Goal: Check status: Check status

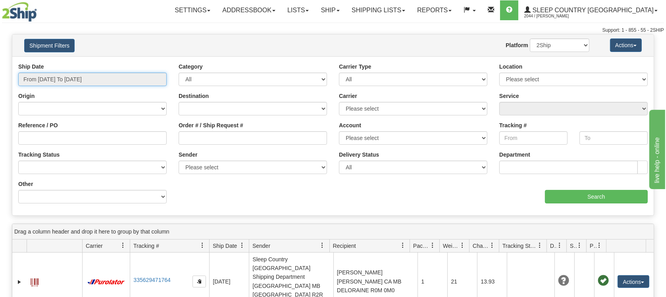
click at [60, 77] on input "From [DATE] To [DATE]" at bounding box center [92, 79] width 148 height 13
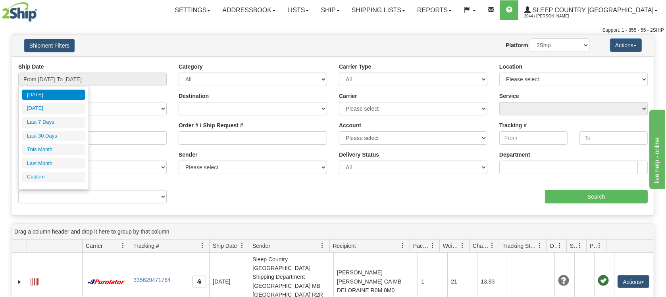
click at [389, 43] on div "Website Agent Nothing selected Client User Platform 2Ship Imported" at bounding box center [359, 44] width 472 height 13
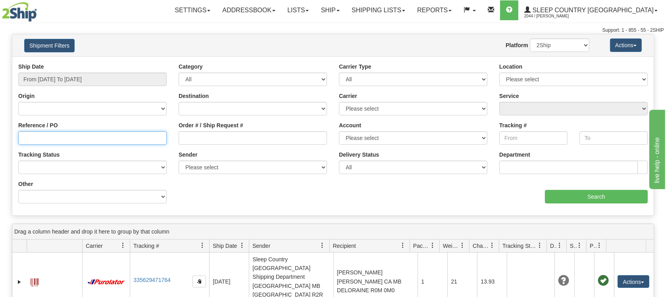
click at [51, 137] on input "Reference / PO" at bounding box center [92, 137] width 148 height 13
click at [208, 138] on input "Order # / Ship Request #" at bounding box center [253, 137] width 148 height 13
paste input "9000H971156"
type input "9000H971156"
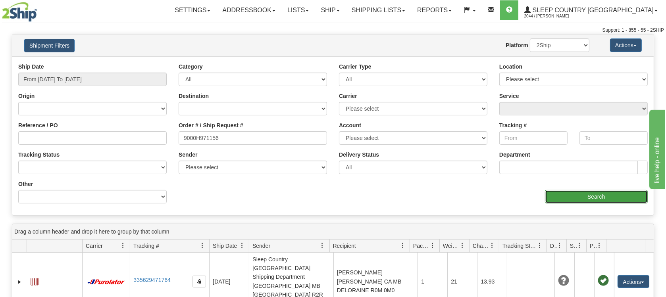
click at [557, 194] on input "Search" at bounding box center [596, 196] width 103 height 13
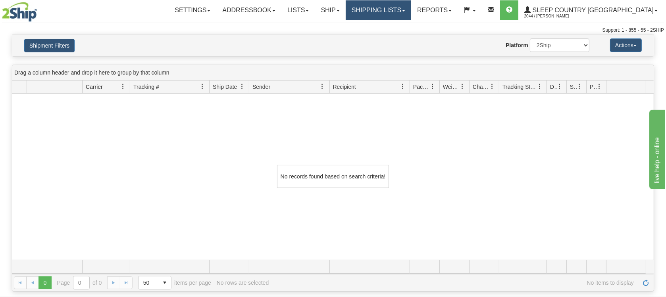
drag, startPoint x: 401, startPoint y: 15, endPoint x: 401, endPoint y: 25, distance: 9.2
click at [401, 15] on link "Shipping lists" at bounding box center [378, 10] width 65 height 20
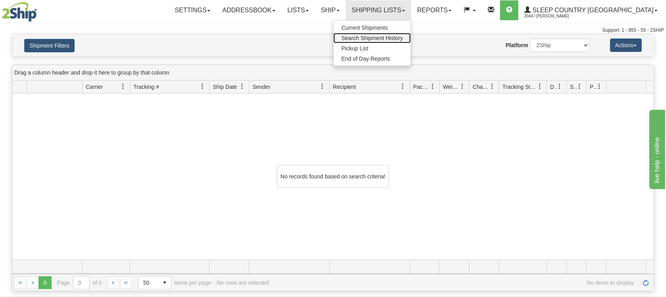
click at [396, 37] on span "Search Shipment History" at bounding box center [371, 38] width 61 height 6
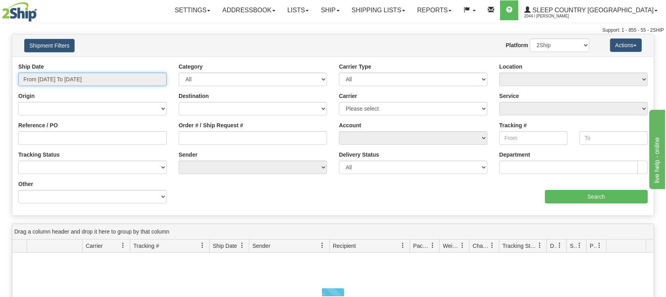
click at [65, 73] on input "From [DATE] To [DATE]" at bounding box center [92, 79] width 148 height 13
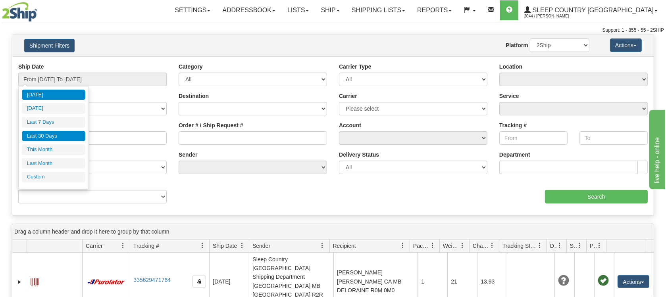
click at [48, 135] on li "Last 30 Days" at bounding box center [53, 136] width 63 height 11
type input "From [DATE] To [DATE]"
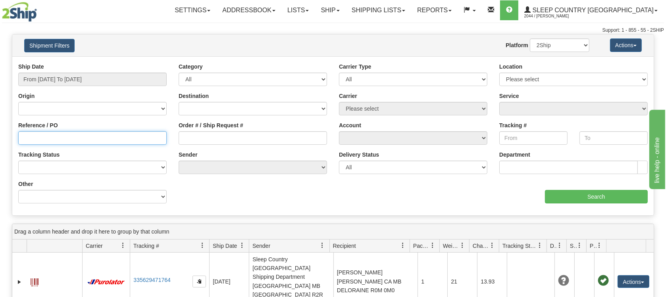
click at [65, 137] on input "Reference / PO" at bounding box center [92, 137] width 148 height 13
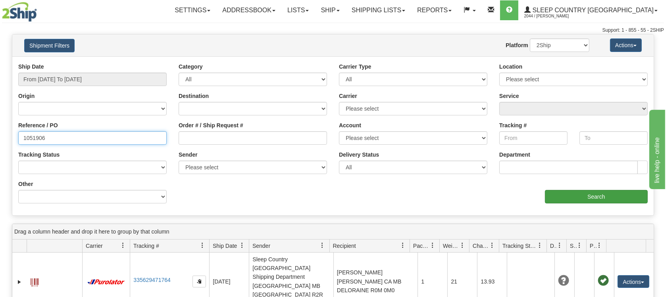
type input "1051906"
click at [593, 195] on input "Search" at bounding box center [596, 196] width 103 height 13
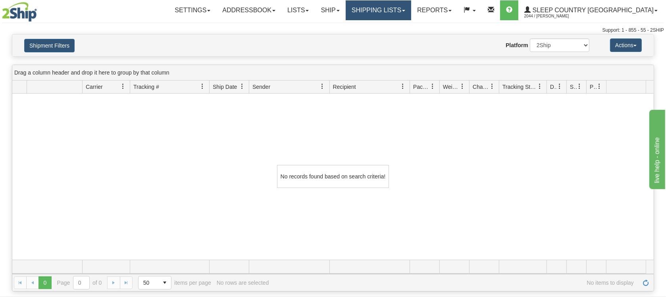
click at [411, 11] on link "Shipping lists" at bounding box center [378, 10] width 65 height 20
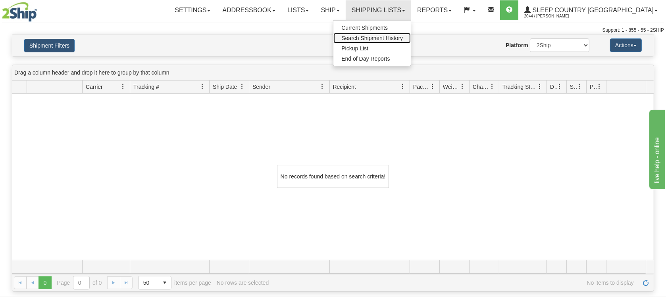
click at [399, 36] on span "Search Shipment History" at bounding box center [371, 38] width 61 height 6
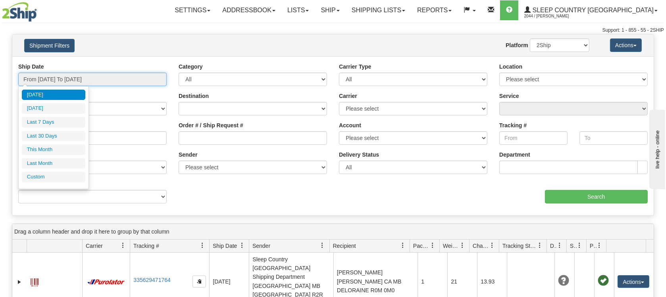
click at [63, 79] on input "From [DATE] To [DATE]" at bounding box center [92, 79] width 148 height 13
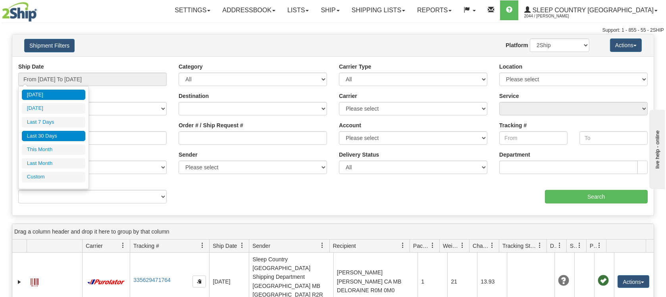
click at [58, 135] on li "Last 30 Days" at bounding box center [53, 136] width 63 height 11
type input "From [DATE] To [DATE]"
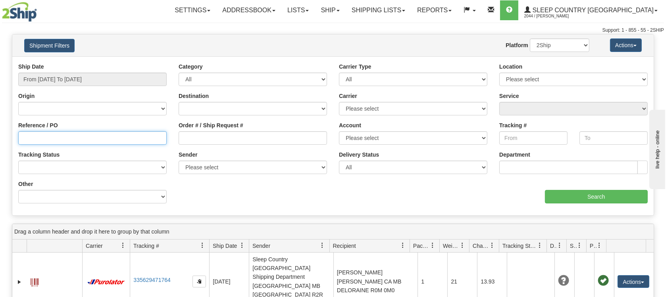
click at [106, 137] on input "Reference / PO" at bounding box center [92, 137] width 148 height 13
paste input "9000H971156"
type input "9"
click at [210, 134] on input "Order # / Ship Request #" at bounding box center [253, 137] width 148 height 13
paste input "9000H971156"
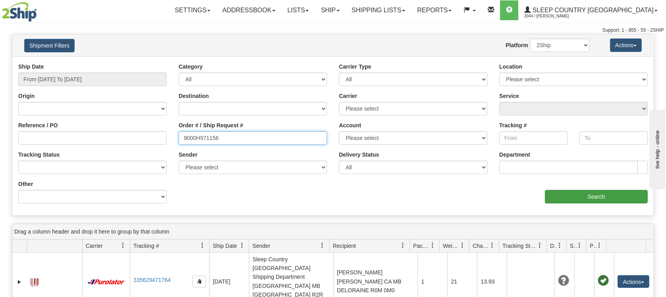
type input "9000H971156"
click at [582, 194] on input "Search" at bounding box center [596, 196] width 103 height 13
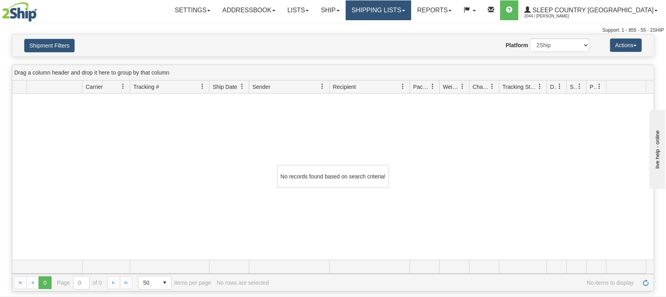
click at [402, 13] on link "Shipping lists" at bounding box center [378, 10] width 65 height 20
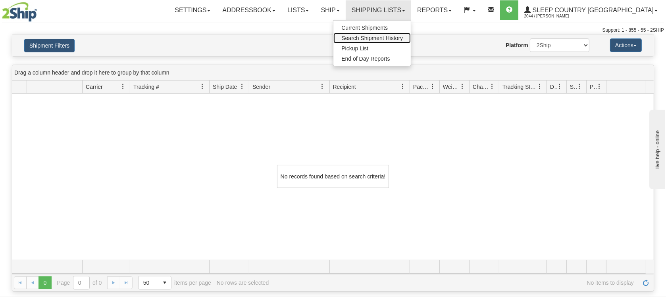
drag, startPoint x: 406, startPoint y: 35, endPoint x: 404, endPoint y: 40, distance: 5.2
click at [403, 35] on span "Search Shipment History" at bounding box center [371, 38] width 61 height 6
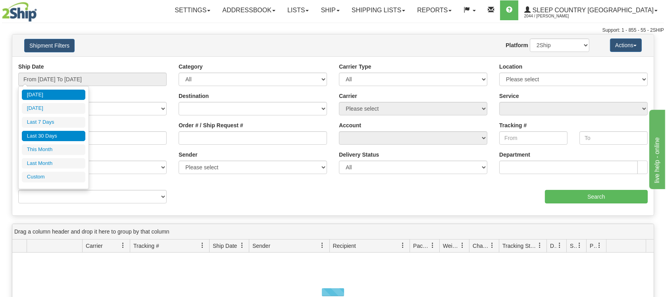
click at [44, 139] on li "Last 30 Days" at bounding box center [53, 136] width 63 height 11
type input "From [DATE] To [DATE]"
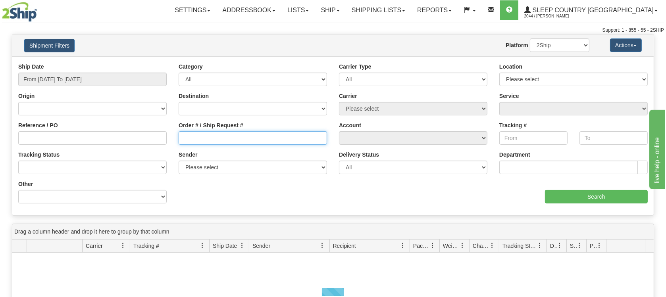
click at [190, 141] on input "Order # / Ship Request #" at bounding box center [253, 137] width 148 height 13
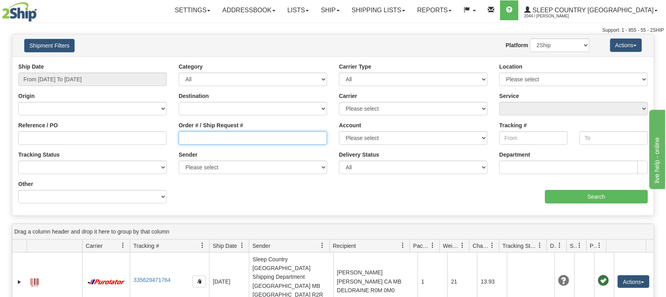
paste input "9000H971156"
type input "9000H971156"
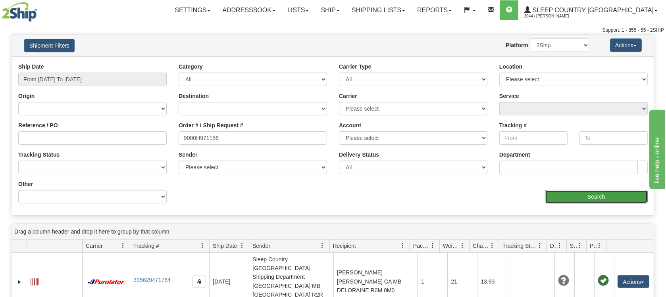
click at [585, 194] on input "Search" at bounding box center [596, 196] width 103 height 13
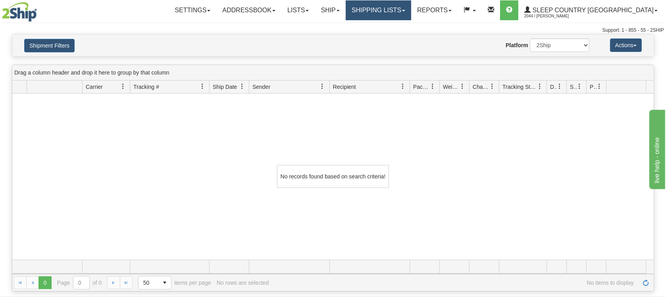
click at [411, 10] on link "Shipping lists" at bounding box center [378, 10] width 65 height 20
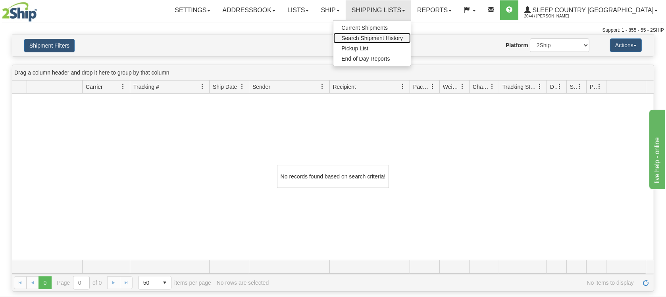
click at [403, 40] on span "Search Shipment History" at bounding box center [371, 38] width 61 height 6
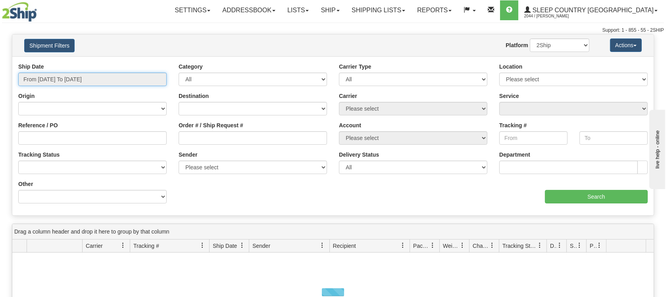
click at [44, 78] on input "From [DATE] To [DATE]" at bounding box center [92, 79] width 148 height 13
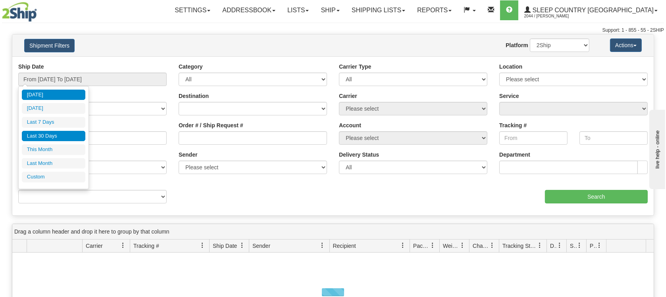
click at [30, 138] on li "Last 30 Days" at bounding box center [53, 136] width 63 height 11
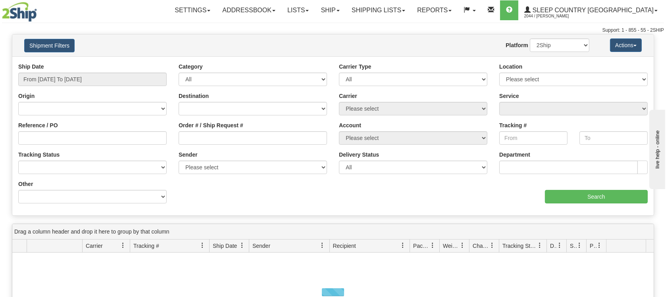
type input "From [DATE] To [DATE]"
click at [25, 144] on input "Reference / PO" at bounding box center [92, 137] width 148 height 13
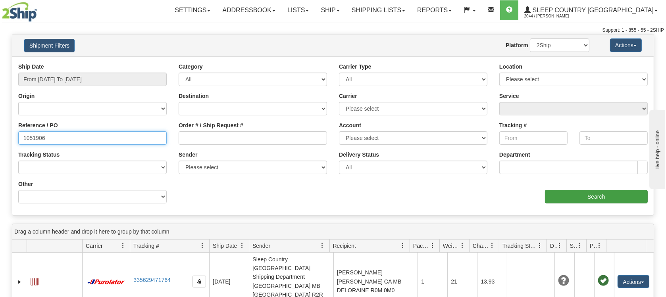
type input "1051906"
click at [574, 195] on input "Search" at bounding box center [596, 196] width 103 height 13
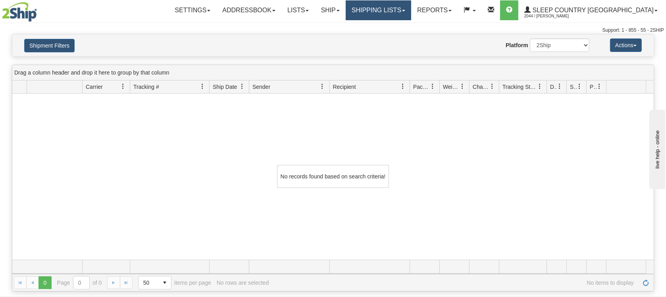
click at [405, 13] on link "Shipping lists" at bounding box center [378, 10] width 65 height 20
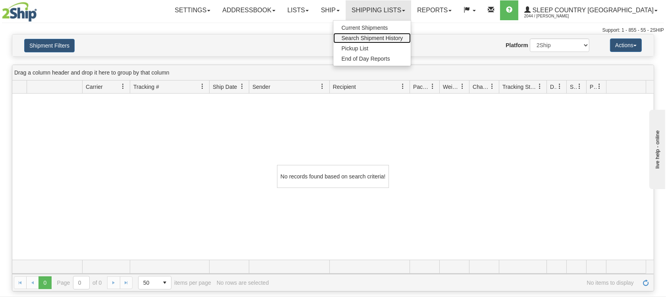
click at [403, 36] on span "Search Shipment History" at bounding box center [371, 38] width 61 height 6
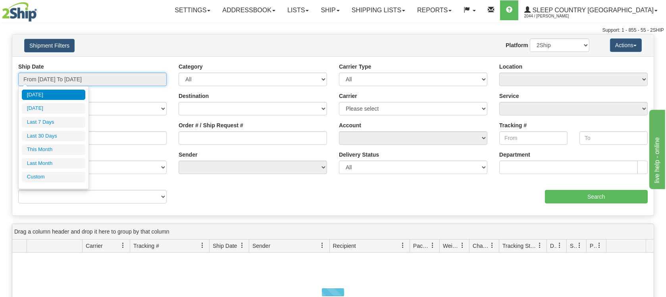
click at [99, 81] on input "From [DATE] To [DATE]" at bounding box center [92, 79] width 148 height 13
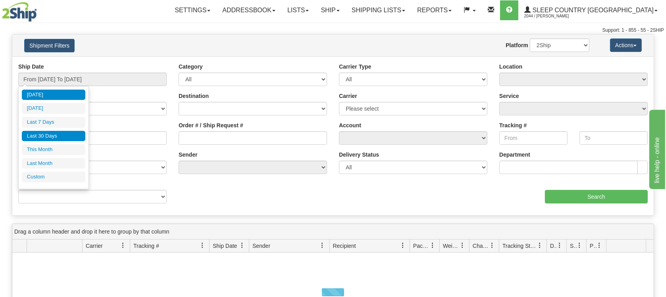
click at [60, 133] on li "Last 30 Days" at bounding box center [53, 136] width 63 height 11
type input "From [DATE] To [DATE]"
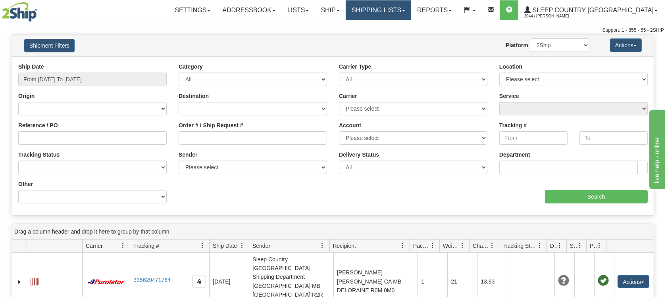
drag, startPoint x: 407, startPoint y: 8, endPoint x: 394, endPoint y: 32, distance: 27.4
click at [407, 8] on link "Shipping lists" at bounding box center [378, 10] width 65 height 20
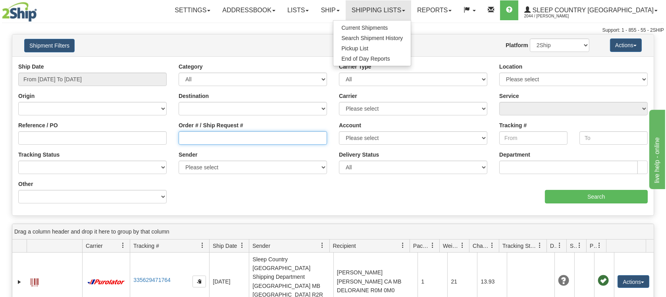
click at [203, 142] on input "Order # / Ship Request #" at bounding box center [253, 137] width 148 height 13
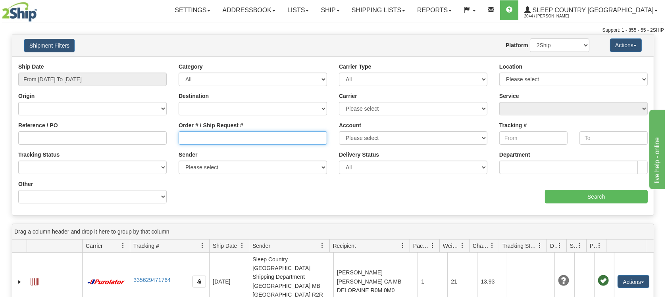
paste input "9000H971156"
type input "9000H971156"
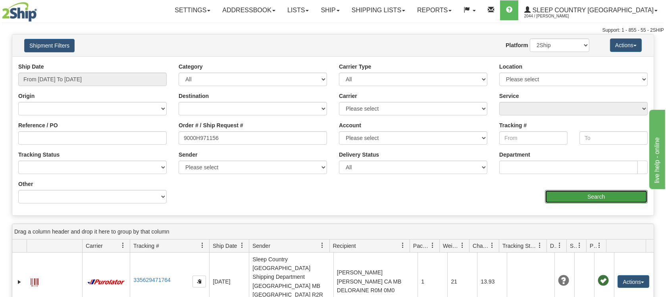
click at [588, 198] on input "Search" at bounding box center [596, 196] width 103 height 13
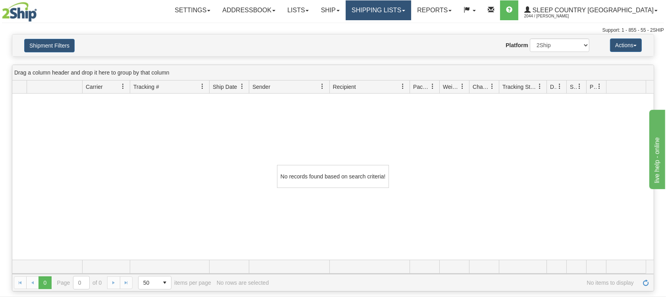
click at [407, 2] on link "Shipping lists" at bounding box center [378, 10] width 65 height 20
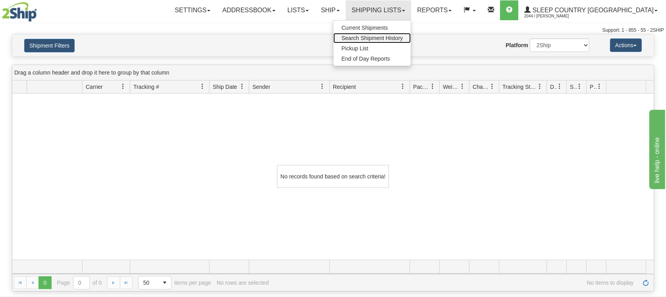
click at [403, 38] on span "Search Shipment History" at bounding box center [371, 38] width 61 height 6
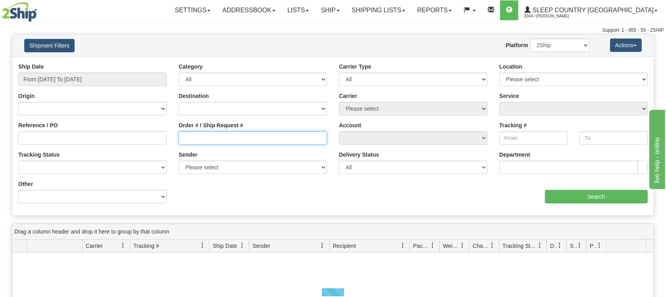
click at [185, 136] on input "Order # / Ship Request #" at bounding box center [253, 137] width 148 height 13
paste input "9000H964538"
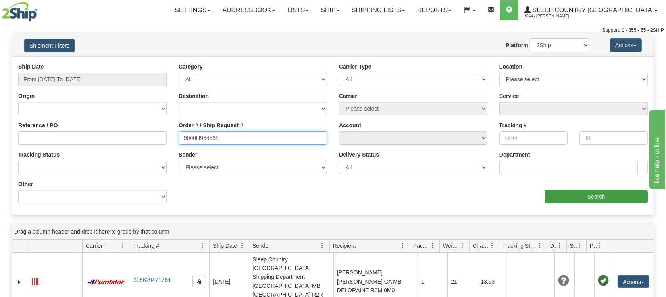
type input "9000H964538"
click at [563, 200] on input "Search" at bounding box center [596, 196] width 103 height 13
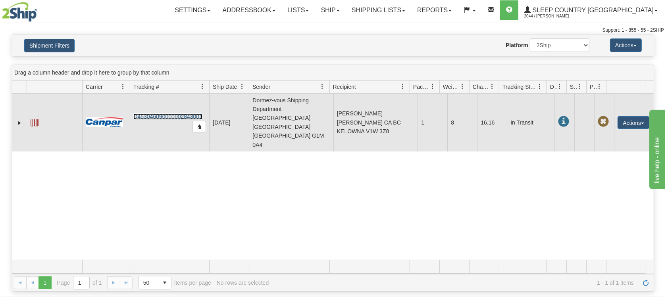
click at [159, 113] on link "D453046090000002843001" at bounding box center [167, 116] width 69 height 6
